Goal: Communication & Community: Answer question/provide support

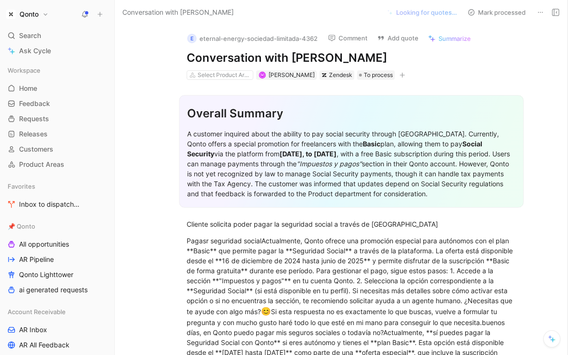
click at [449, 37] on span "Summarize" at bounding box center [454, 38] width 32 height 9
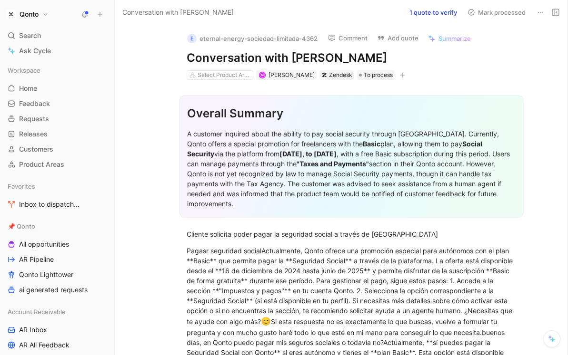
click at [423, 11] on button "1 quote to verify" at bounding box center [433, 12] width 56 height 13
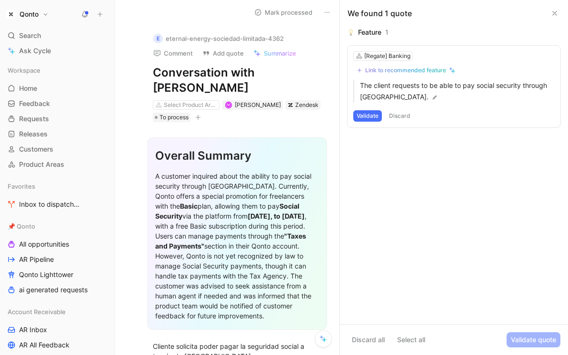
click at [402, 115] on button "Discard" at bounding box center [399, 115] width 28 height 11
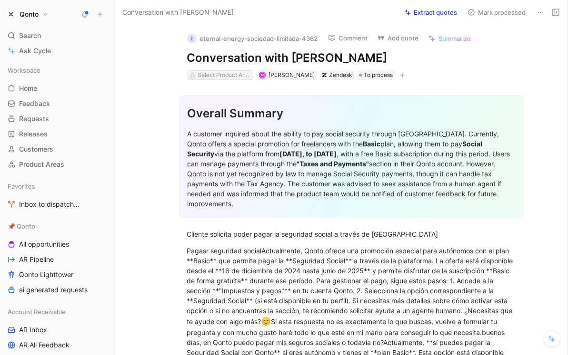
click at [218, 74] on div "Select Product Areas" at bounding box center [223, 75] width 53 height 10
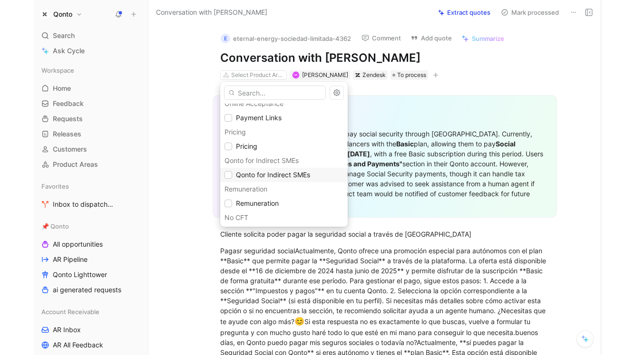
scroll to position [195, 0]
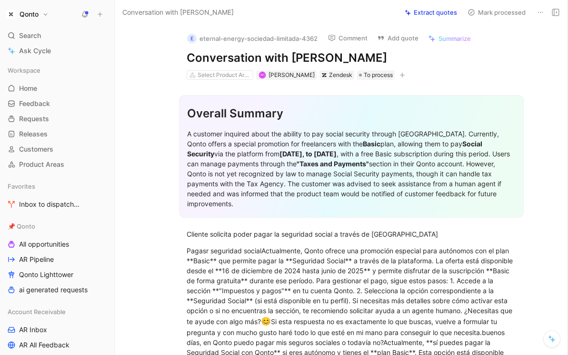
click at [374, 155] on div "A customer inquired about the ability to pay social security through [GEOGRAPHI…" at bounding box center [351, 169] width 328 height 80
click at [336, 157] on strong "[DATE], to [DATE]" at bounding box center [307, 154] width 57 height 8
click at [339, 167] on strong ""Taxes and Payments"" at bounding box center [332, 164] width 72 height 8
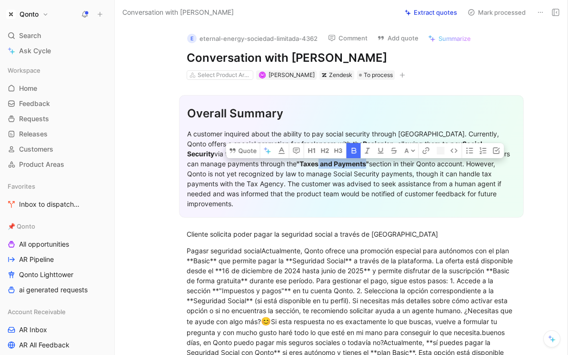
drag, startPoint x: 339, startPoint y: 167, endPoint x: 383, endPoint y: 167, distance: 44.2
click at [369, 167] on strong ""Taxes and Payments"" at bounding box center [332, 164] width 72 height 8
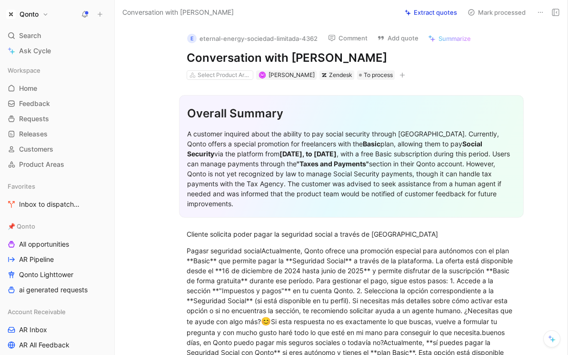
click at [291, 134] on div "A customer inquired about the ability to pay social security through [GEOGRAPHI…" at bounding box center [351, 169] width 328 height 80
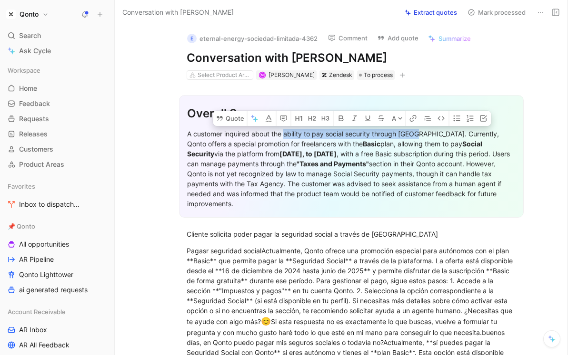
drag, startPoint x: 291, startPoint y: 134, endPoint x: 404, endPoint y: 133, distance: 112.7
click at [404, 133] on div "A customer inquired about the ability to pay social security through [GEOGRAPHI…" at bounding box center [351, 169] width 328 height 80
click at [232, 115] on button "Quote" at bounding box center [230, 118] width 34 height 15
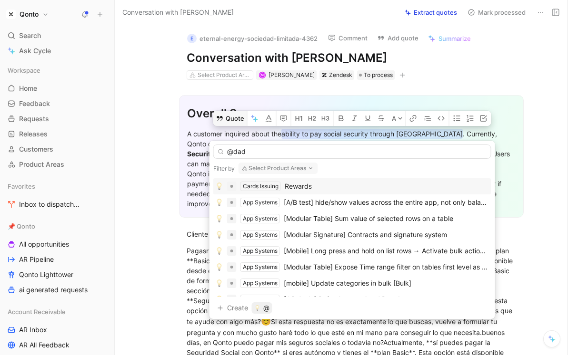
type input "@dado"
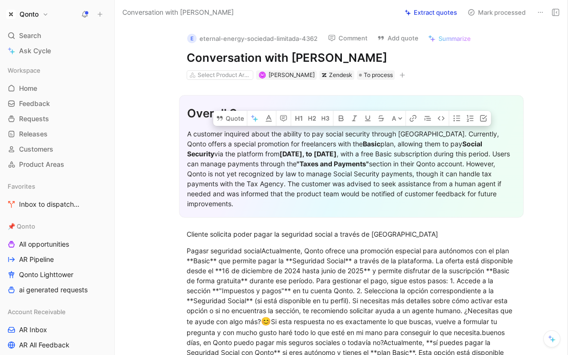
click at [296, 135] on div "A customer inquired about the ability to pay social security through [GEOGRAPHI…" at bounding box center [351, 169] width 328 height 80
drag, startPoint x: 296, startPoint y: 135, endPoint x: 402, endPoint y: 130, distance: 105.3
click at [402, 130] on div "A customer inquired about the ability to pay social security through [GEOGRAPHI…" at bounding box center [351, 169] width 328 height 80
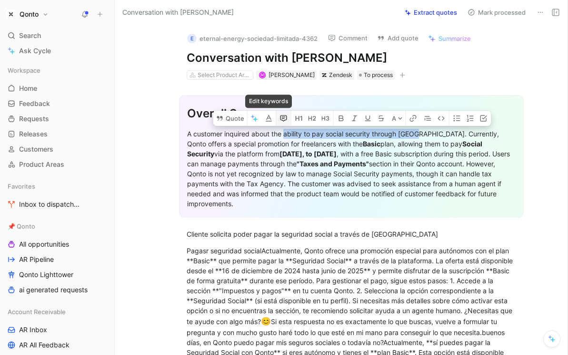
click at [278, 114] on button "button" at bounding box center [283, 118] width 14 height 15
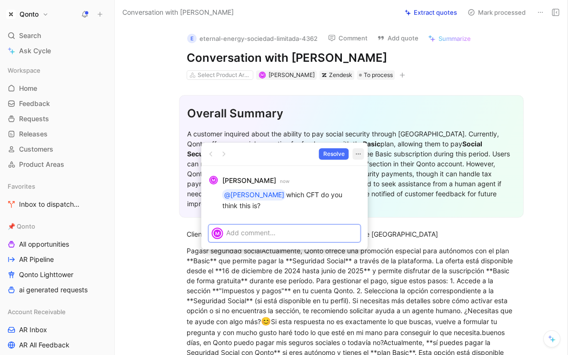
click at [363, 154] on button "button" at bounding box center [358, 153] width 11 height 11
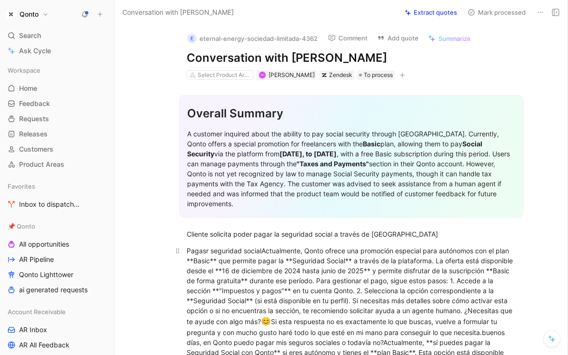
click at [336, 136] on div "A customer inquired about the ability to pay social security through [GEOGRAPHI…" at bounding box center [351, 169] width 328 height 80
click at [337, 128] on p "A customer inquired about the ability to pay social security through [GEOGRAPHI…" at bounding box center [351, 169] width 328 height 86
click at [337, 135] on div "A customer inquired about the ability to pay social security through [GEOGRAPHI…" at bounding box center [351, 169] width 328 height 80
click at [296, 233] on div "Cliente solicita poder pagar la seguridad social a través de [GEOGRAPHIC_DATA]" at bounding box center [350, 234] width 329 height 10
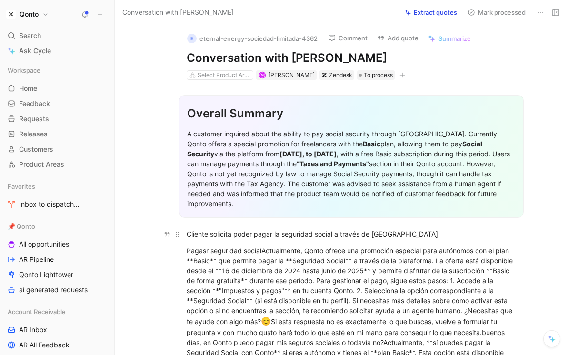
drag, startPoint x: 296, startPoint y: 233, endPoint x: 325, endPoint y: 233, distance: 29.0
click at [325, 233] on div "Cliente solicita poder pagar la seguridad social a través de [GEOGRAPHIC_DATA]" at bounding box center [350, 234] width 329 height 10
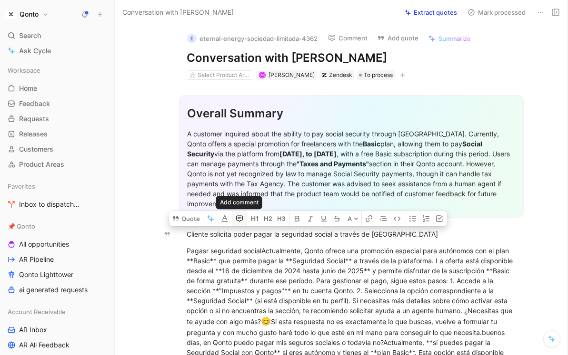
click at [234, 217] on button "button" at bounding box center [239, 218] width 14 height 15
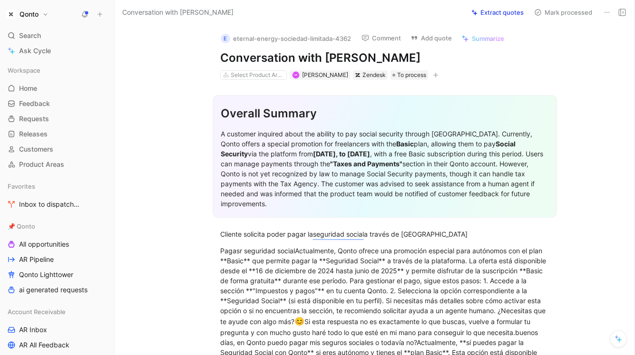
click at [80, 6] on div "Qonto Search ⌘ K Ask Cycle Workspace Home G then H Feedback G then F Requests G…" at bounding box center [57, 177] width 114 height 355
click at [87, 16] on use at bounding box center [85, 13] width 7 height 7
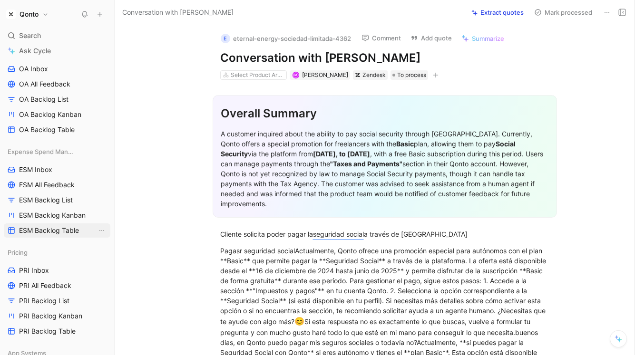
scroll to position [368, 0]
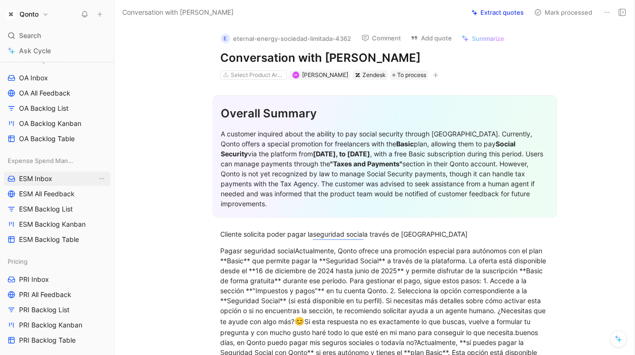
click at [50, 175] on span "ESM Inbox" at bounding box center [35, 179] width 33 height 10
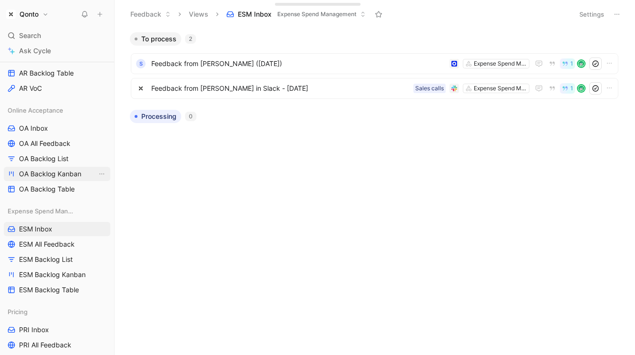
scroll to position [300, 0]
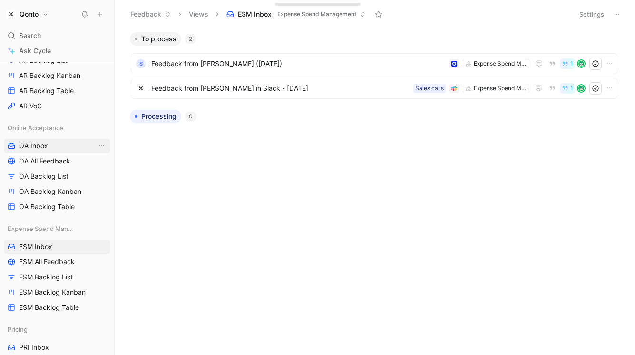
click at [53, 146] on link "OA Inbox" at bounding box center [57, 146] width 107 height 14
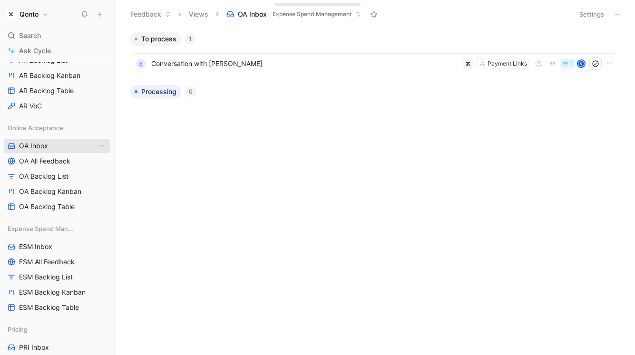
scroll to position [205, 0]
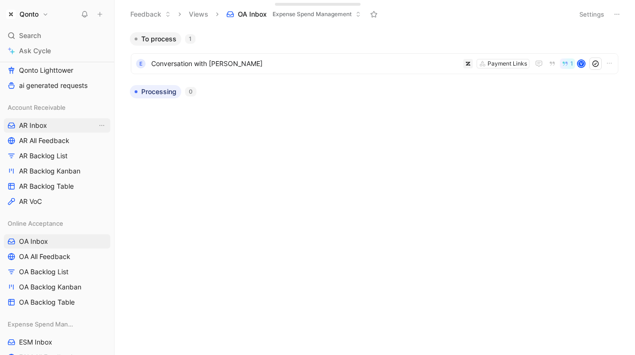
click at [42, 123] on span "AR Inbox" at bounding box center [33, 126] width 28 height 10
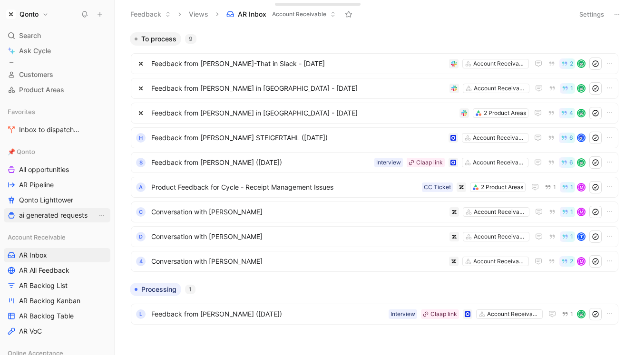
click at [69, 213] on span "ai generated requests" at bounding box center [53, 216] width 69 height 10
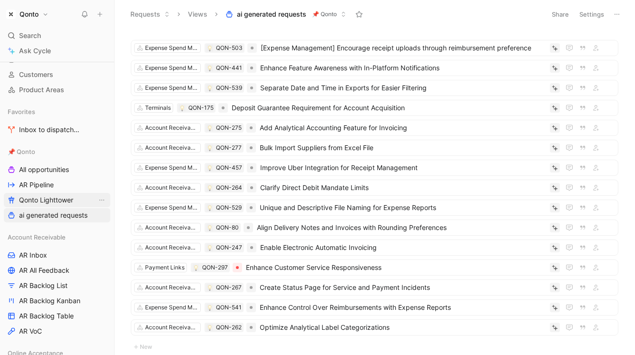
click at [68, 202] on span "Qonto Lighttower" at bounding box center [46, 201] width 54 height 10
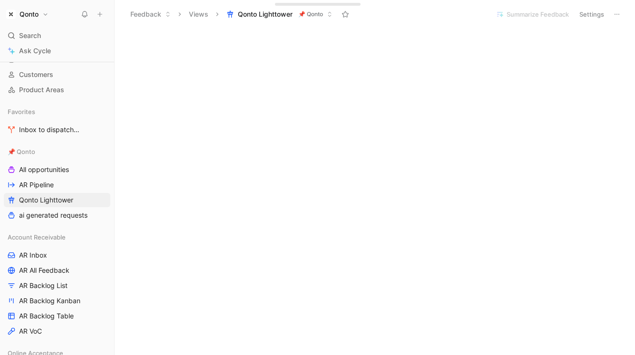
scroll to position [598, 0]
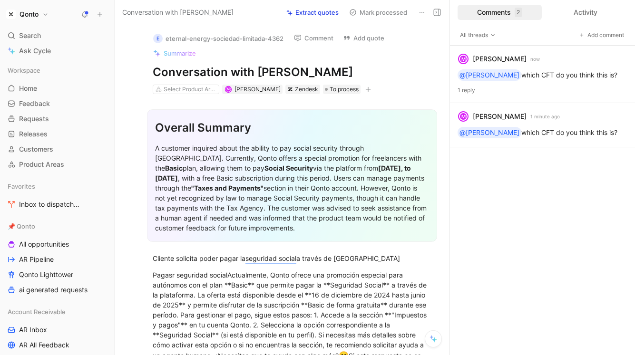
scroll to position [230, 0]
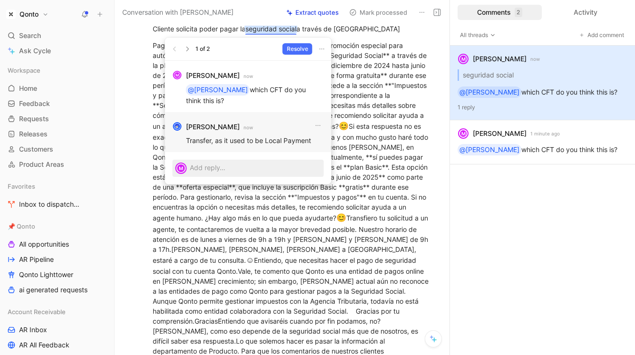
click at [277, 142] on p "Transfer, as it used to be Local Payment" at bounding box center [255, 141] width 138 height 10
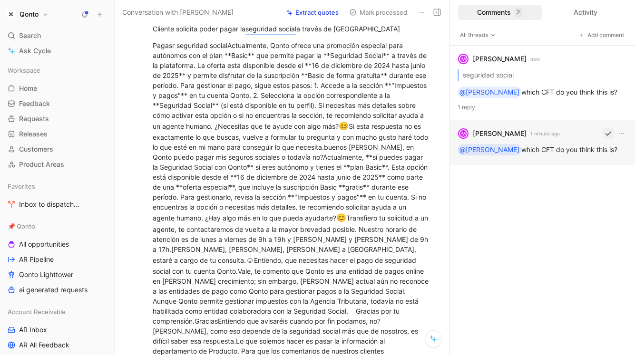
click at [612, 134] on button "button" at bounding box center [608, 133] width 11 height 11
click at [619, 135] on icon "button" at bounding box center [622, 134] width 8 height 8
click at [600, 181] on span "Delete thread" at bounding box center [599, 182] width 42 height 8
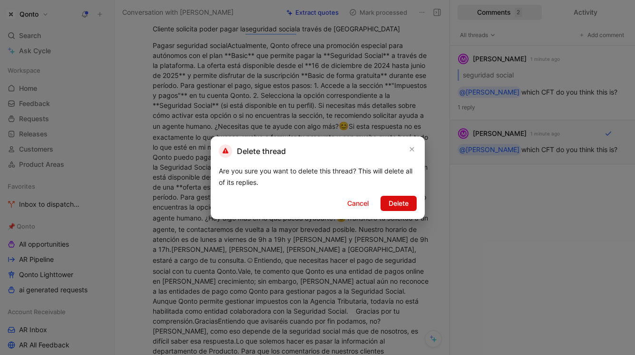
click at [399, 201] on span "Delete" at bounding box center [399, 203] width 20 height 11
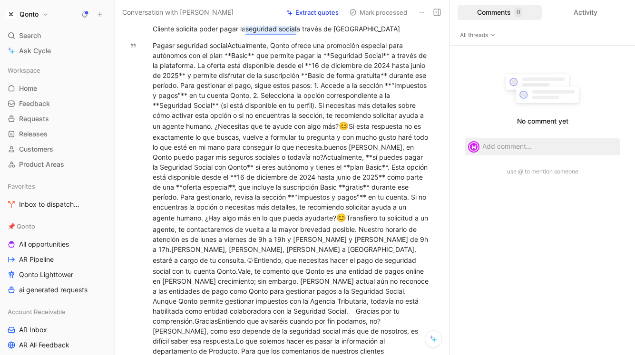
click at [562, 81] on img at bounding box center [543, 91] width 88 height 44
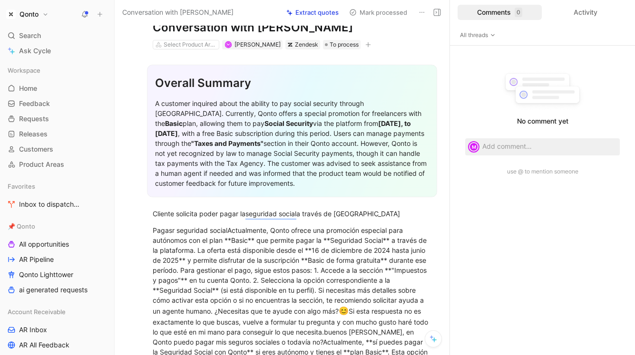
scroll to position [0, 0]
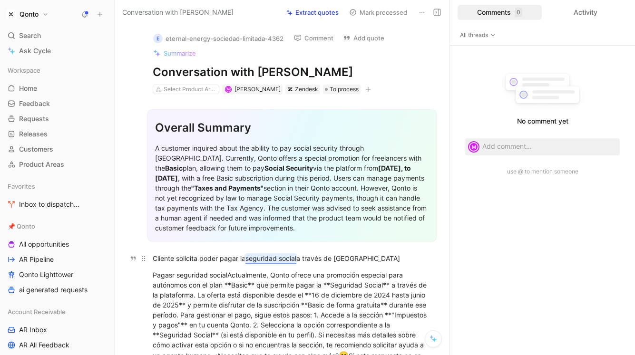
click at [274, 255] on mark "seguridad social" at bounding box center [270, 259] width 51 height 8
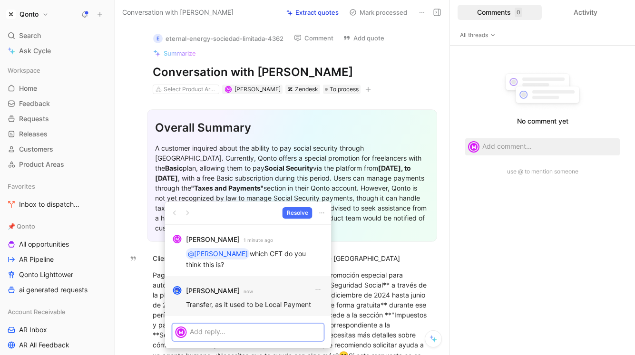
click at [251, 334] on p at bounding box center [255, 332] width 131 height 10
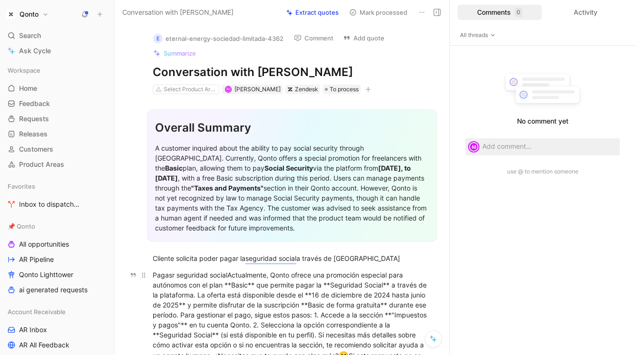
click at [437, 10] on icon at bounding box center [437, 13] width 8 height 8
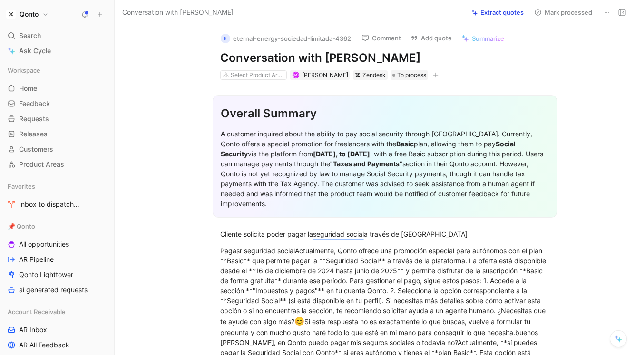
click at [373, 33] on button "Comment" at bounding box center [381, 37] width 48 height 13
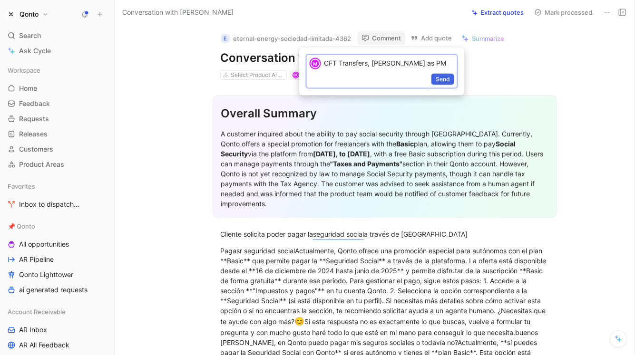
click at [442, 77] on span "Send" at bounding box center [443, 80] width 14 height 10
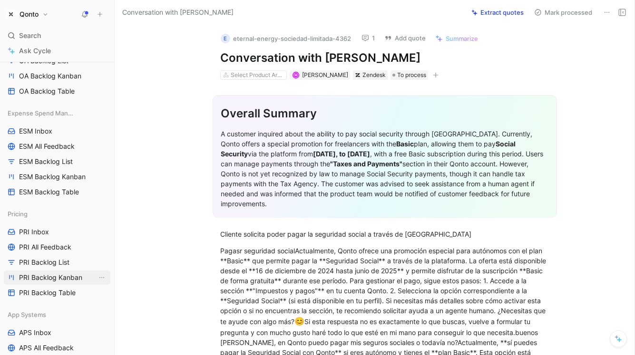
scroll to position [892, 0]
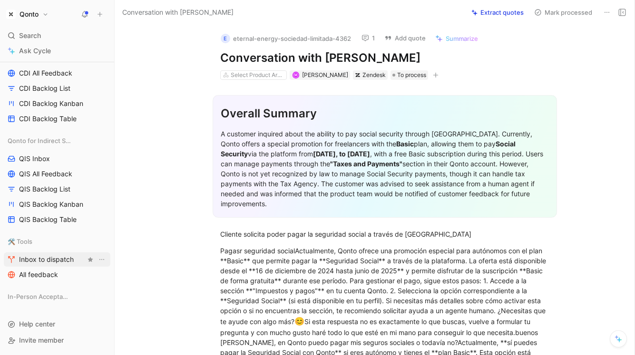
click at [70, 262] on span "Inbox to dispatch" at bounding box center [46, 260] width 55 height 10
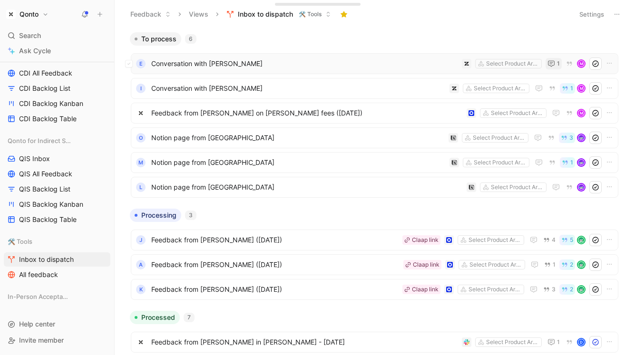
click at [552, 63] on icon "button" at bounding box center [552, 64] width 8 height 8
click at [399, 93] on span "Conversation with [PERSON_NAME]" at bounding box center [298, 88] width 294 height 11
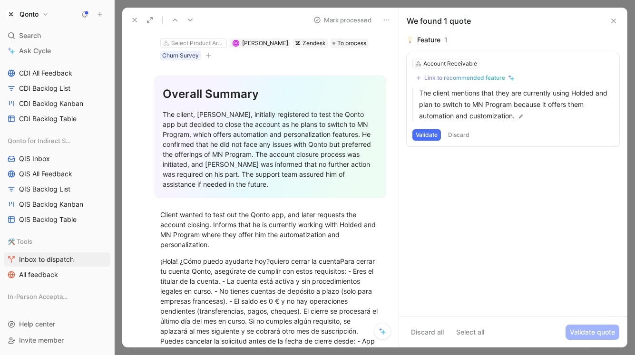
scroll to position [63, 0]
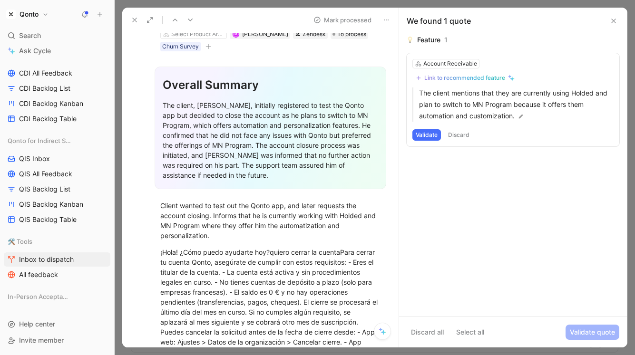
click at [462, 135] on button "Discard" at bounding box center [459, 134] width 28 height 11
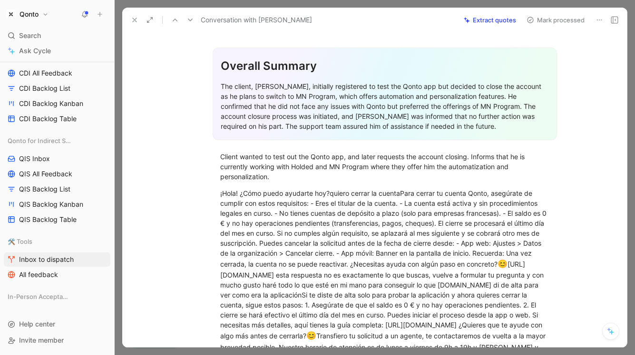
scroll to position [0, 0]
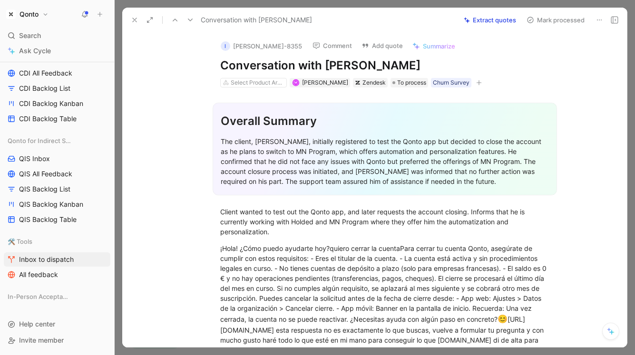
click at [133, 19] on use at bounding box center [135, 20] width 4 height 4
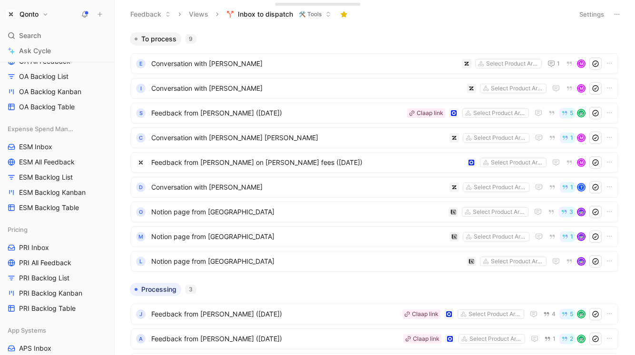
scroll to position [163, 0]
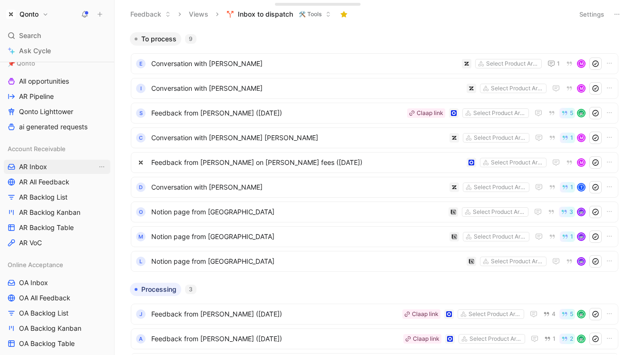
click at [51, 170] on link "AR Inbox" at bounding box center [57, 167] width 107 height 14
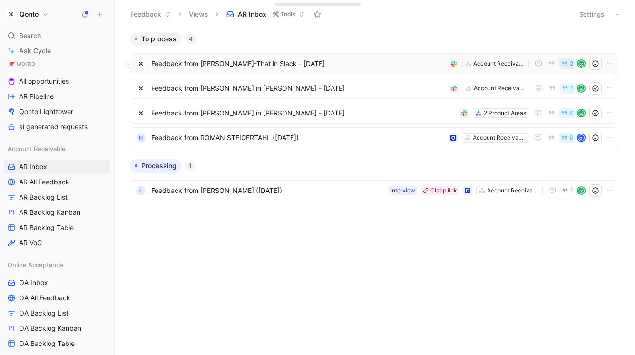
click at [313, 72] on div "Feedback from Alice Ton-That in Slack - 8/28/2025 Account Receivable 2" at bounding box center [375, 63] width 488 height 21
